Goal: Complete application form: Complete application form

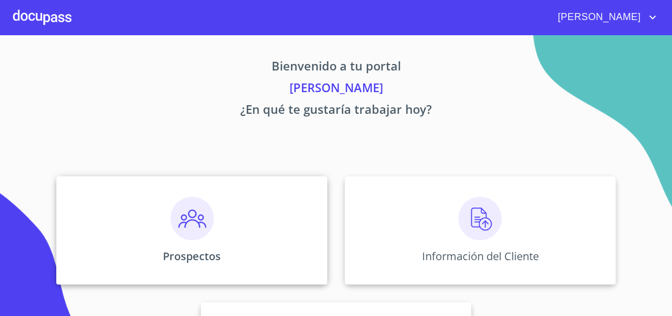
click at [177, 211] on img at bounding box center [192, 218] width 43 height 43
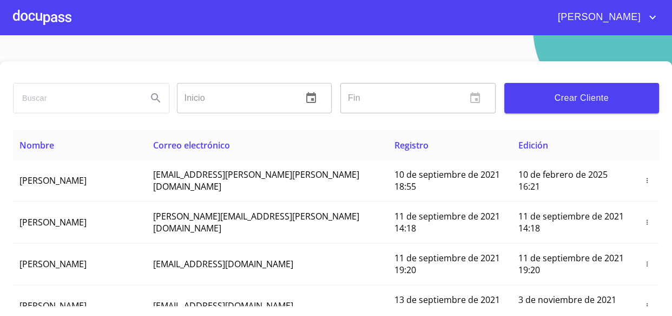
click at [560, 103] on span "Crear Cliente" at bounding box center [582, 97] width 138 height 15
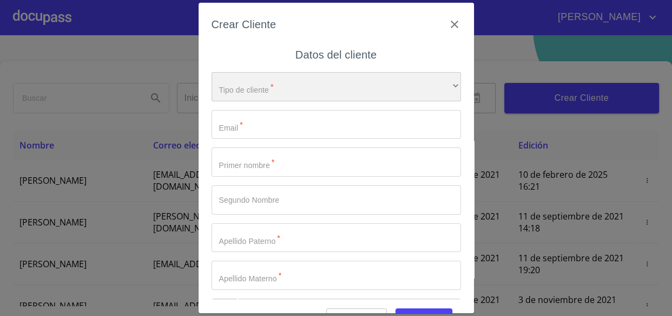
click at [259, 93] on div "​" at bounding box center [337, 86] width 250 height 29
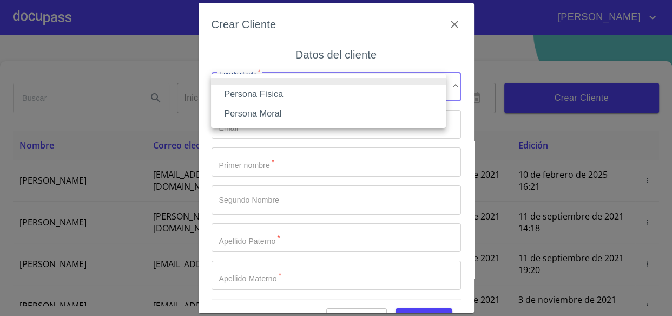
click at [259, 93] on li "Persona Física" at bounding box center [328, 93] width 235 height 19
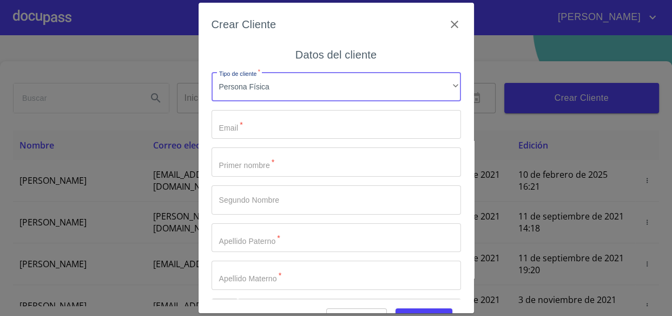
click at [255, 122] on input "Tipo de cliente   *" at bounding box center [337, 124] width 250 height 29
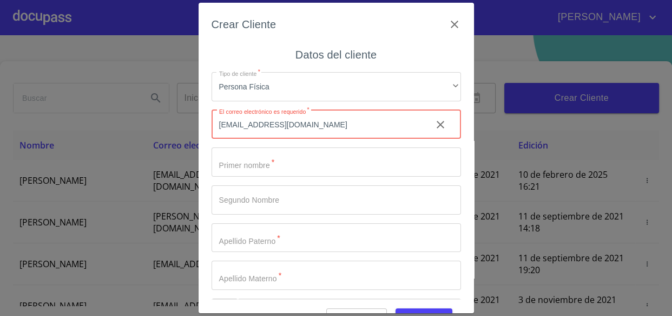
type input "[EMAIL_ADDRESS][DOMAIN_NAME]"
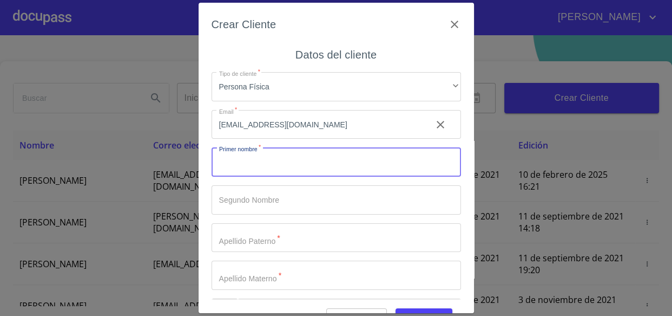
click at [274, 164] on input "Tipo de cliente   *" at bounding box center [337, 161] width 250 height 29
type input "ANGEL"
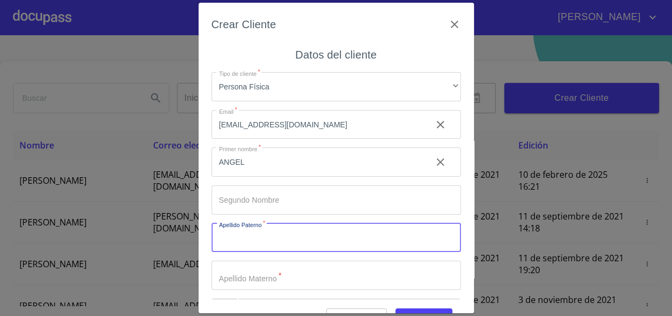
click at [276, 242] on input "Tipo de cliente   *" at bounding box center [337, 237] width 250 height 29
type input "ROJAS"
drag, startPoint x: 254, startPoint y: 270, endPoint x: 250, endPoint y: 257, distance: 13.5
click at [252, 268] on input "Tipo de cliente   *" at bounding box center [337, 274] width 250 height 29
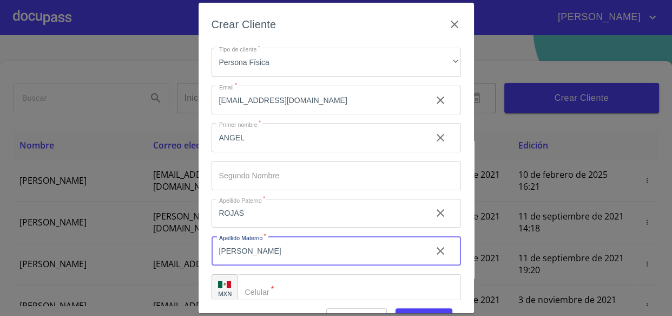
scroll to position [37, 0]
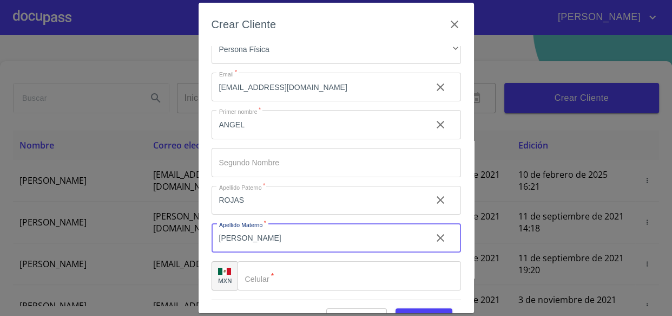
click at [247, 274] on div "​" at bounding box center [350, 275] width 224 height 29
click at [256, 240] on input "[PERSON_NAME]" at bounding box center [318, 237] width 212 height 29
type input "O"
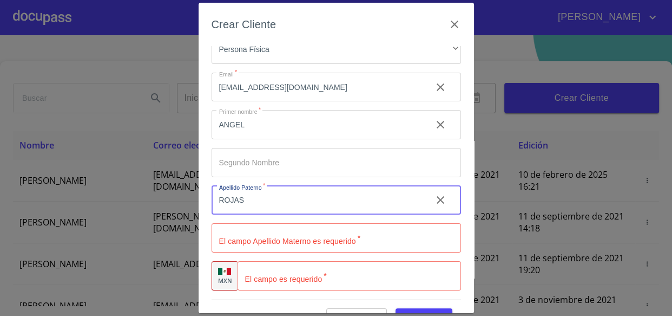
click at [288, 188] on input "ROJAS" at bounding box center [318, 200] width 212 height 29
type input "R"
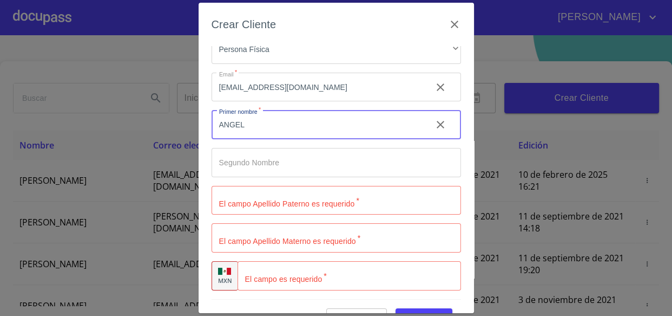
click at [290, 118] on input "ANGEL" at bounding box center [318, 124] width 212 height 29
type input "A"
type input "[PERSON_NAME] DE [DEMOGRAPHIC_DATA]"
click at [273, 162] on input "Tipo de cliente   *" at bounding box center [337, 162] width 250 height 29
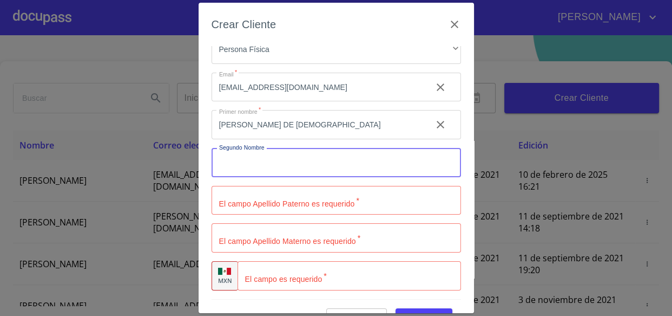
click at [278, 206] on input "Tipo de cliente   *" at bounding box center [337, 200] width 250 height 29
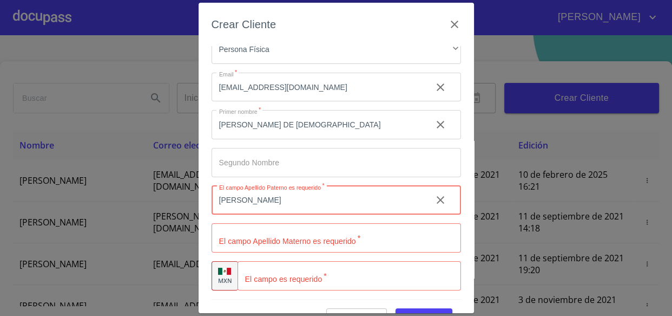
type input "[PERSON_NAME]"
click at [277, 232] on input "Tipo de cliente   *" at bounding box center [337, 237] width 250 height 29
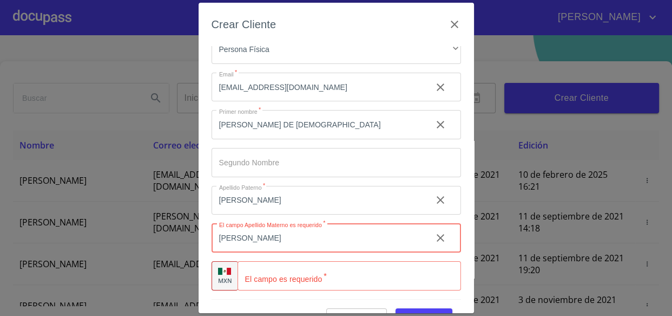
type input "[PERSON_NAME]"
click at [290, 271] on input "Tipo de cliente   *" at bounding box center [350, 275] width 224 height 29
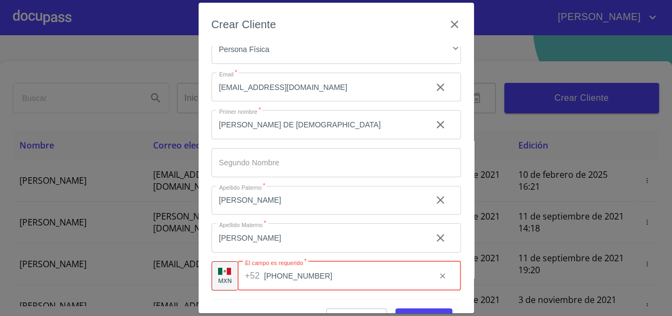
type input "[PHONE_NUMBER]"
click at [521, 244] on div "Crear Cliente Datos del cliente Tipo de cliente   * Persona Física ​ Email   * …" at bounding box center [336, 158] width 672 height 316
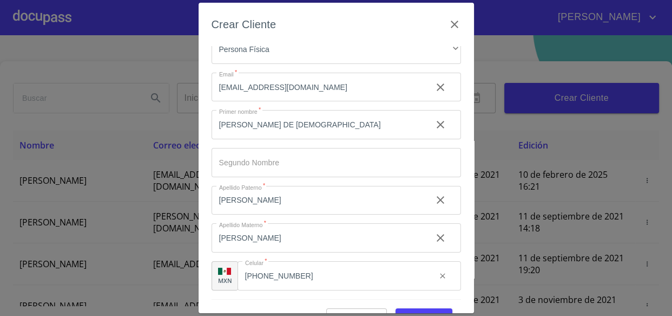
scroll to position [27, 0]
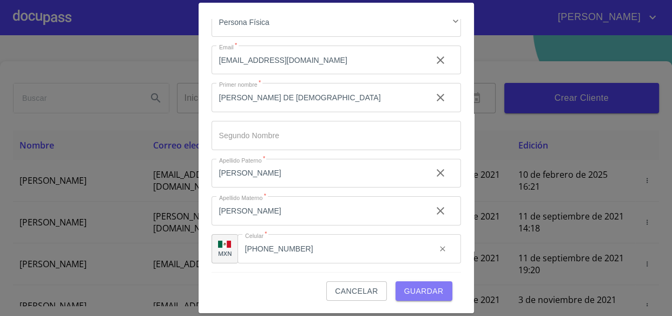
click at [406, 284] on span "Guardar" at bounding box center [424, 291] width 40 height 14
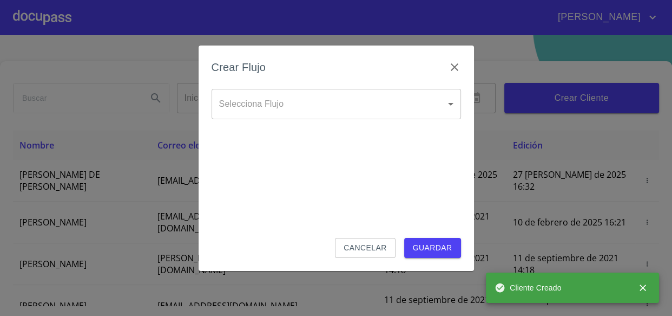
click at [295, 103] on body "[PERSON_NAME] ​ Fin ​ Crear Cliente Nombre Correo electrónico Registro Edición …" at bounding box center [336, 158] width 672 height 316
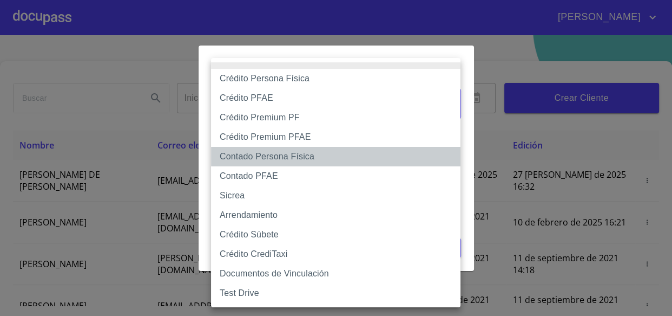
click at [264, 157] on li "Contado Persona Física" at bounding box center [336, 156] width 250 height 19
type input "60bf975b0d9865ccc2471536"
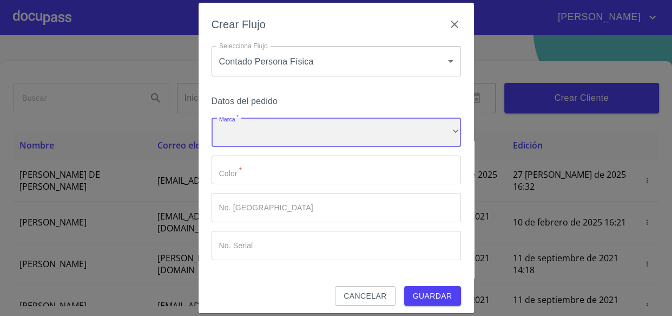
click at [262, 129] on div "​" at bounding box center [337, 131] width 250 height 29
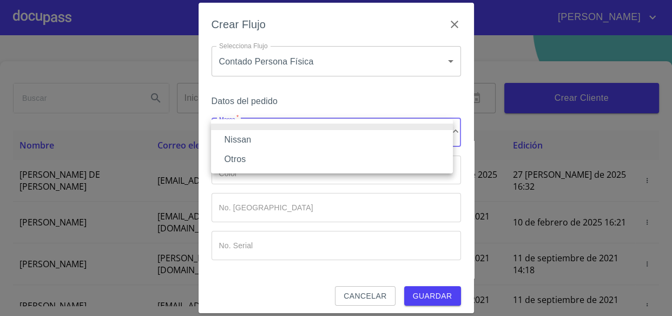
click at [258, 141] on li "Nissan" at bounding box center [332, 139] width 242 height 19
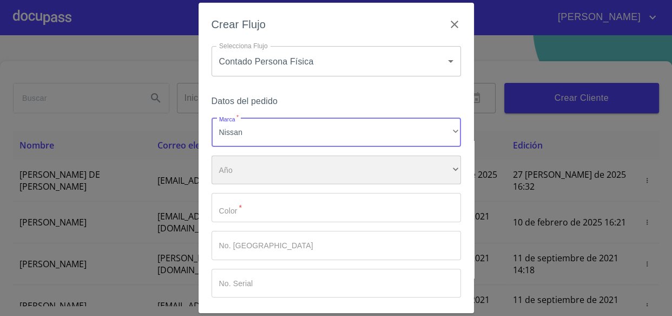
click at [252, 164] on div "​" at bounding box center [337, 169] width 250 height 29
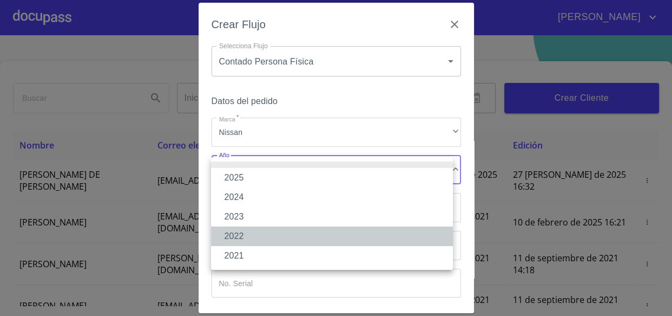
click at [250, 238] on li "2022" at bounding box center [332, 235] width 242 height 19
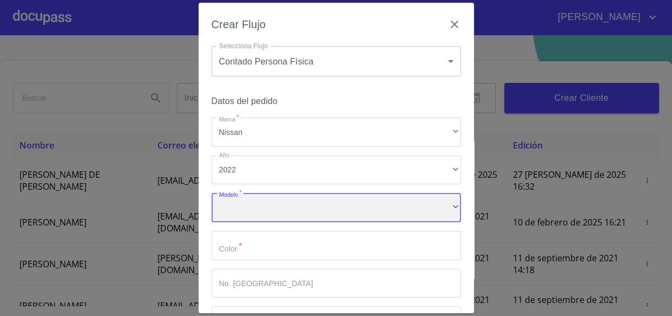
click at [254, 212] on div "​" at bounding box center [337, 207] width 250 height 29
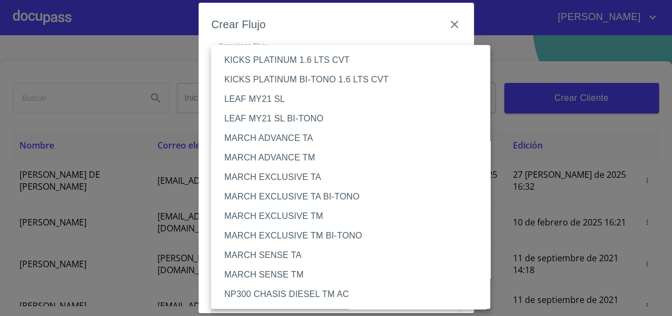
scroll to position [344, 0]
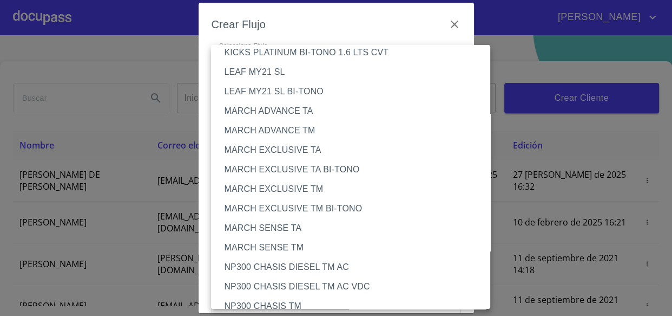
click at [265, 246] on li "MARCH SENSE TM" at bounding box center [354, 247] width 287 height 19
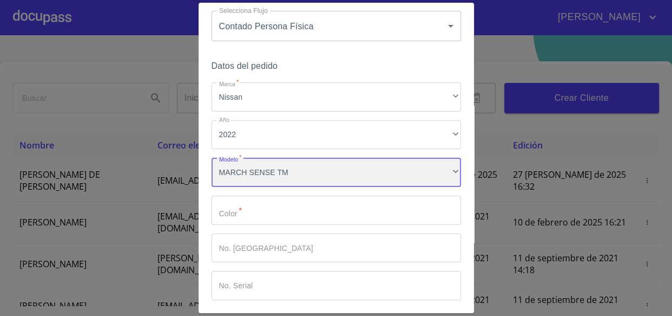
scroll to position [81, 0]
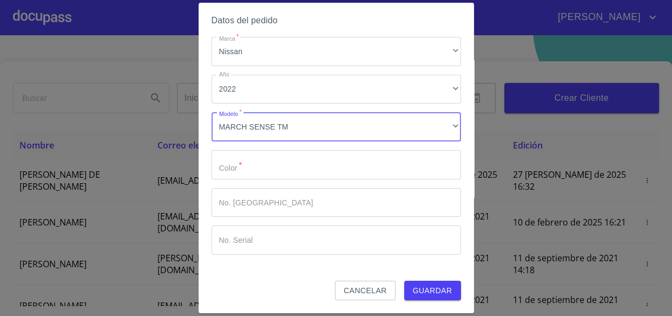
click at [240, 167] on input "Marca   *" at bounding box center [337, 164] width 250 height 29
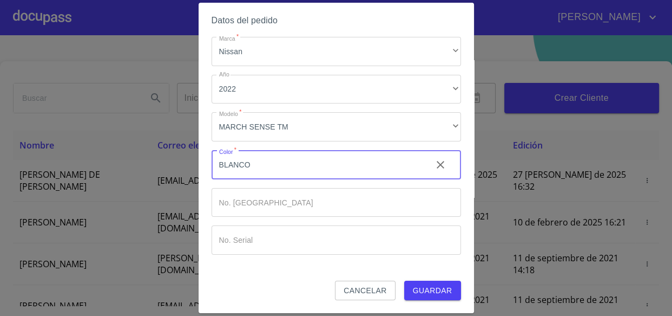
type input "BLANCO"
click at [254, 231] on input "Marca   *" at bounding box center [337, 239] width 250 height 29
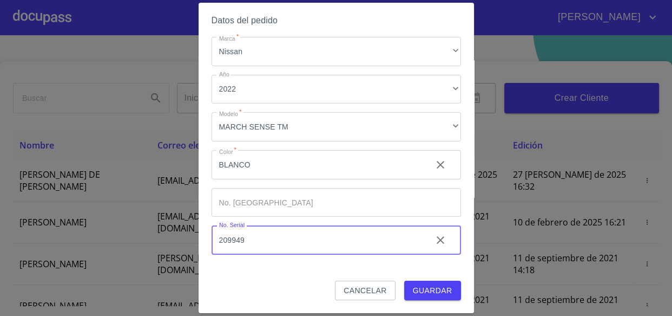
type input "209949"
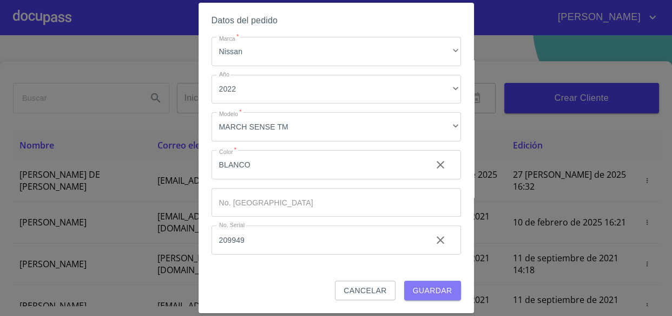
click at [413, 287] on span "Guardar" at bounding box center [433, 291] width 40 height 14
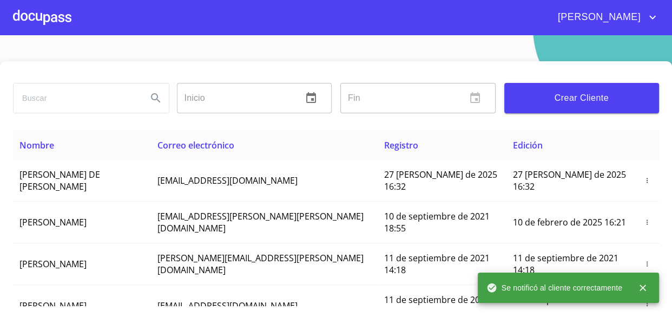
click at [60, 13] on div at bounding box center [42, 17] width 58 height 35
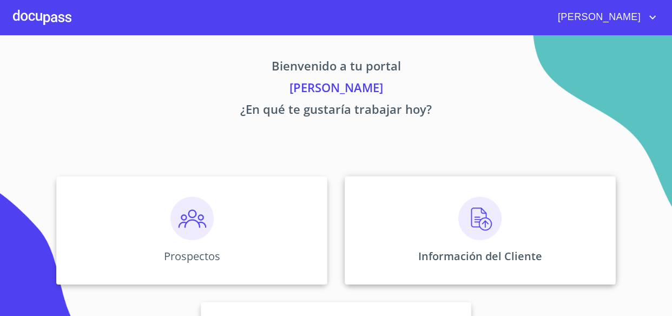
click at [473, 221] on img at bounding box center [480, 218] width 43 height 43
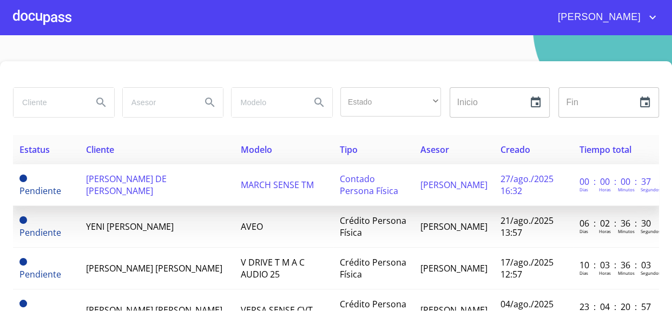
click at [94, 187] on span "[PERSON_NAME] DE [PERSON_NAME]" at bounding box center [126, 185] width 81 height 24
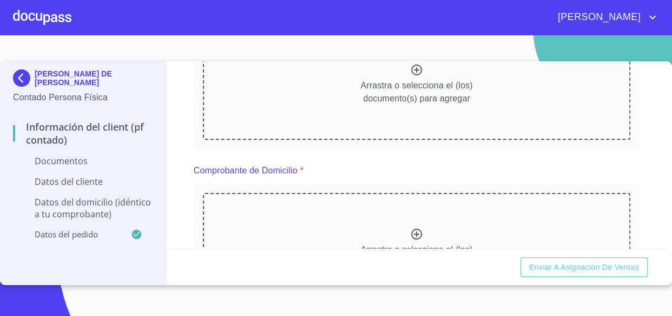
scroll to position [98, 0]
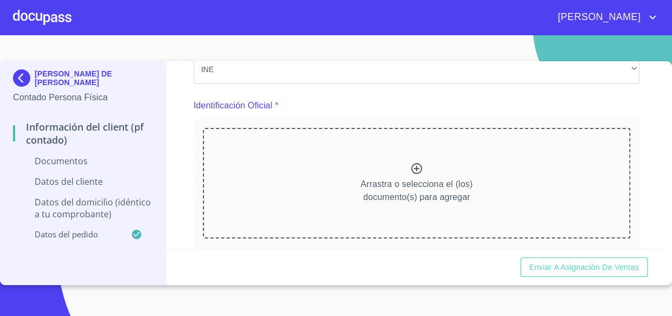
click at [410, 168] on icon at bounding box center [416, 168] width 13 height 13
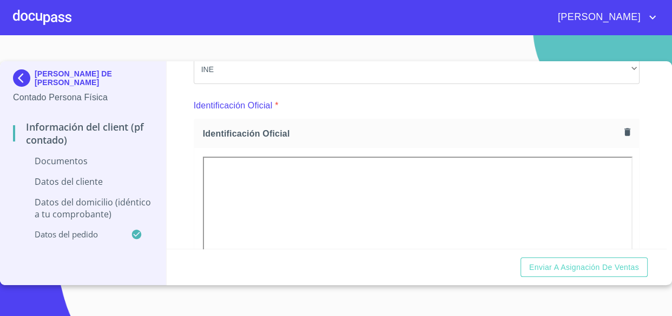
click at [178, 189] on div "Información del Client (PF contado) Documentos Documento de identificación.   *…" at bounding box center [417, 154] width 500 height 187
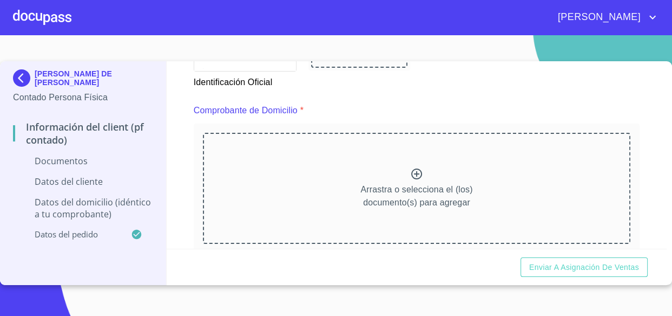
scroll to position [541, 0]
click at [633, 10] on span "[PERSON_NAME]" at bounding box center [598, 17] width 96 height 17
click at [635, 36] on ul "Salir" at bounding box center [641, 23] width 35 height 28
click at [639, 27] on li "Salir" at bounding box center [641, 22] width 35 height 19
